Goal: Task Accomplishment & Management: Manage account settings

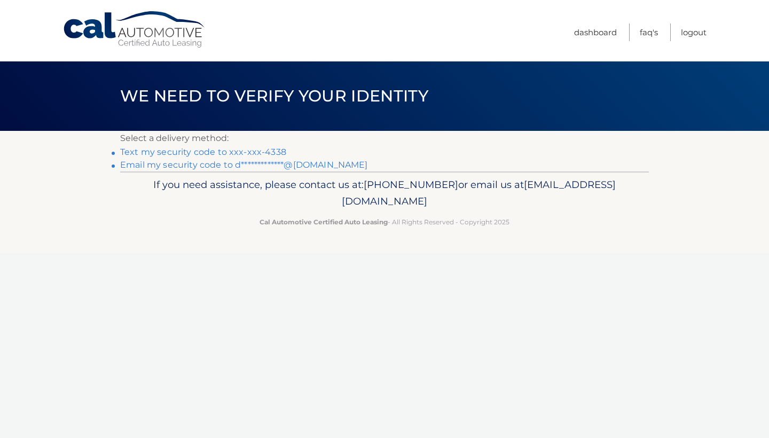
click at [228, 152] on link "Text my security code to xxx-xxx-4338" at bounding box center [203, 152] width 166 height 10
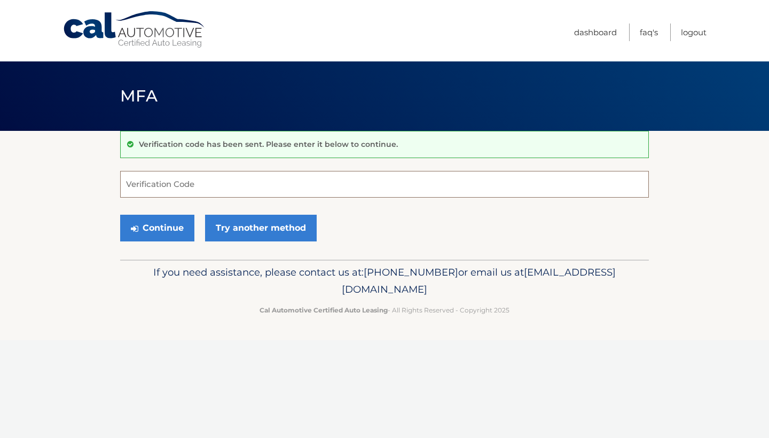
click at [205, 180] on input "Verification Code" at bounding box center [384, 184] width 529 height 27
type input "285881"
click at [170, 230] on button "Continue" at bounding box center [157, 228] width 74 height 27
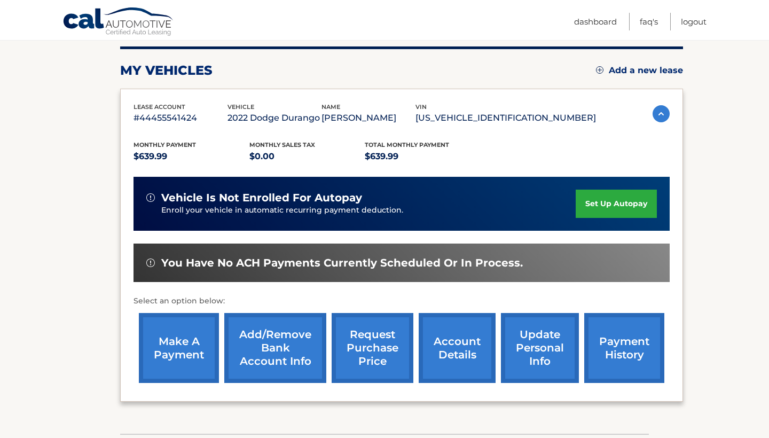
scroll to position [135, 0]
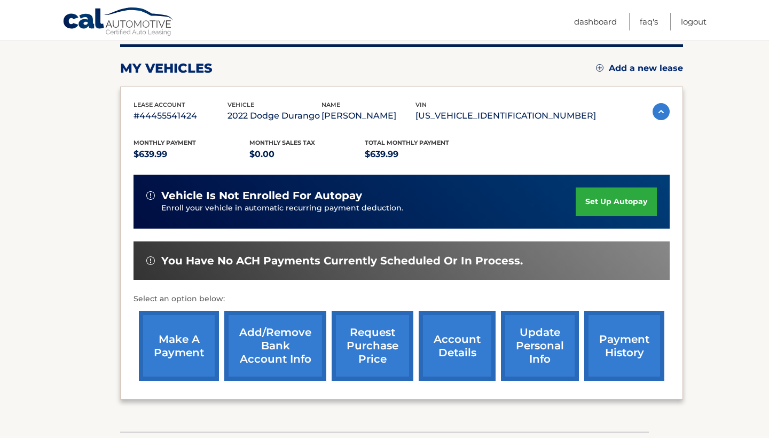
click at [176, 348] on link "make a payment" at bounding box center [179, 346] width 80 height 70
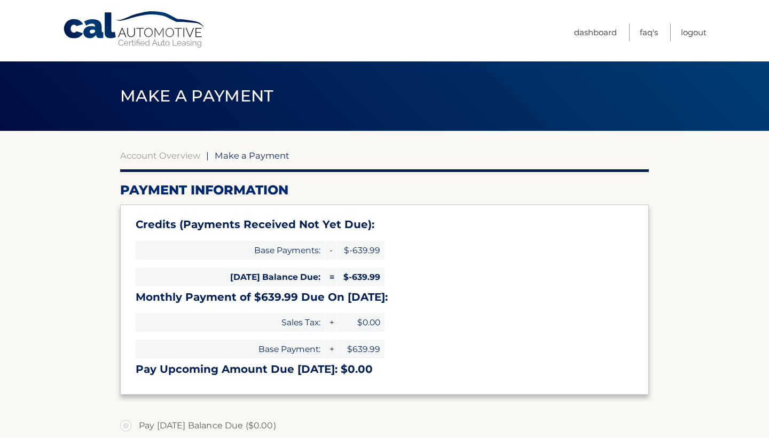
select select "MTUwMWVjYWItYTM5Ni00OWM5LTkzNTAtMTQyNGY5OTA3Zjg3"
click at [696, 33] on link "Logout" at bounding box center [694, 32] width 26 height 18
